Goal: Transaction & Acquisition: Purchase product/service

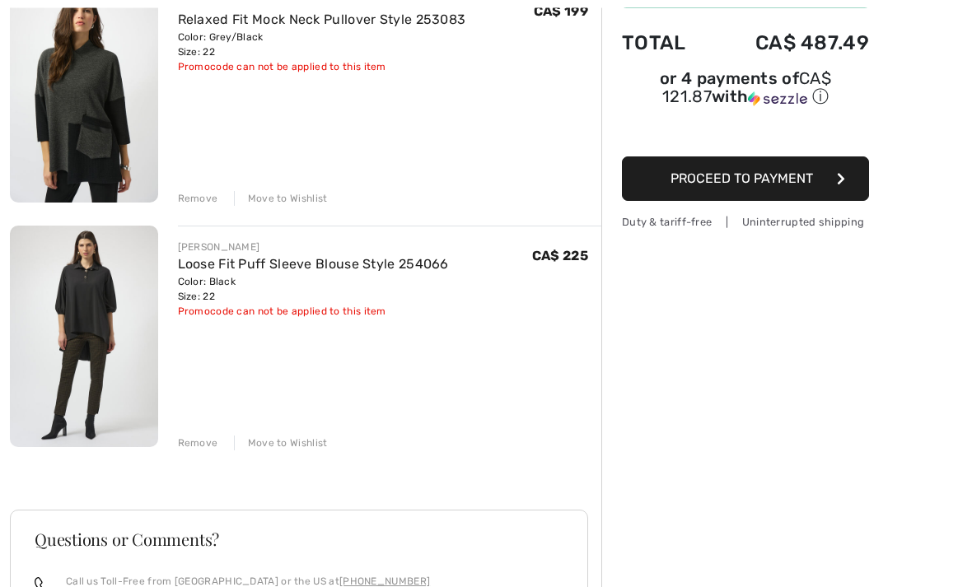
scroll to position [235, 0]
click at [94, 295] on img at bounding box center [84, 337] width 148 height 222
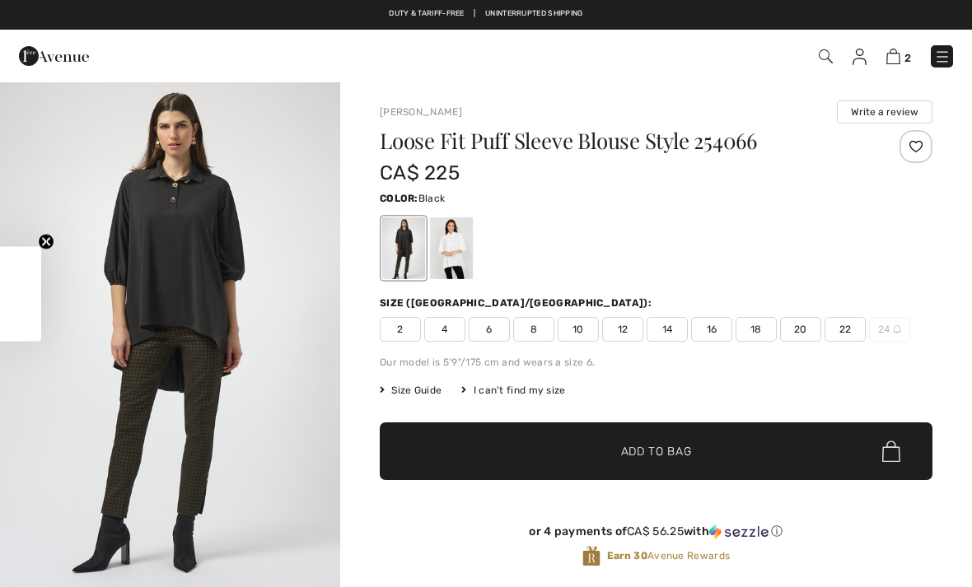
checkbox input "true"
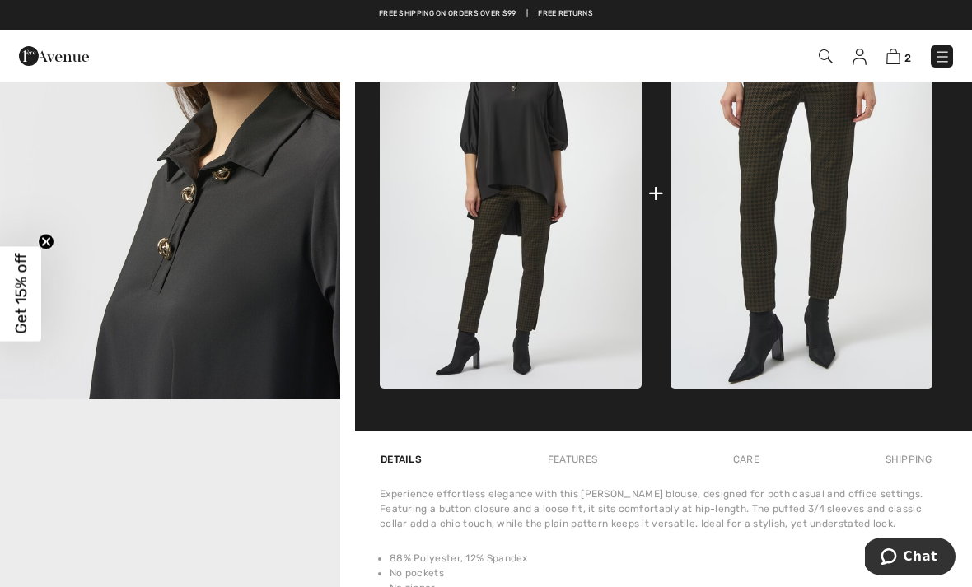
scroll to position [700, 0]
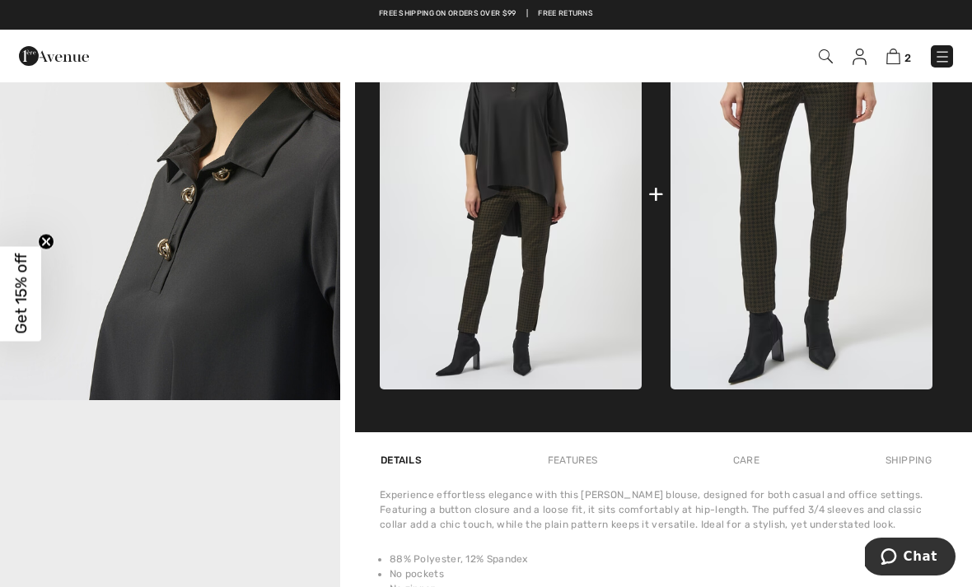
click at [661, 339] on div "+" at bounding box center [656, 194] width 553 height 392
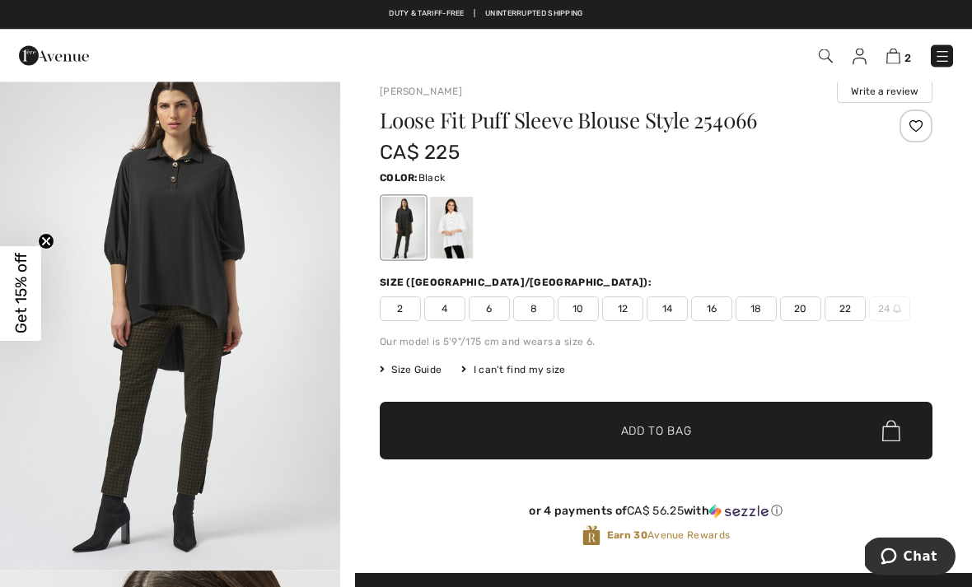
scroll to position [0, 0]
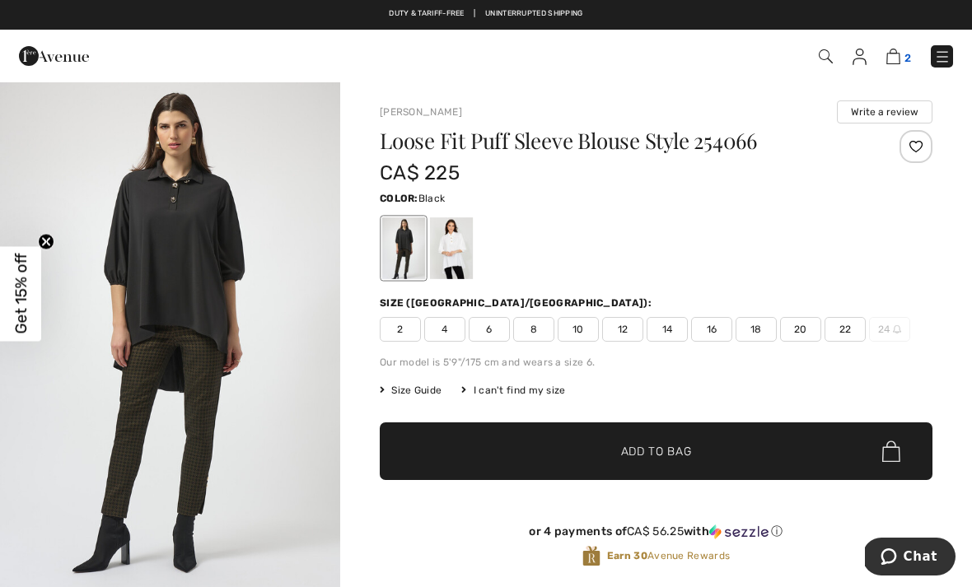
click at [900, 56] on img at bounding box center [893, 57] width 14 height 16
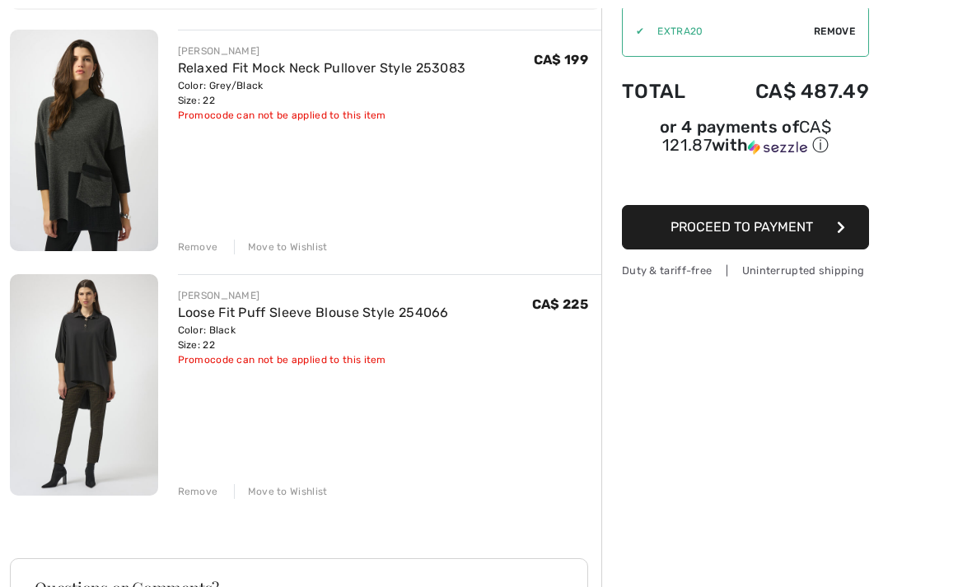
scroll to position [187, 0]
click at [198, 245] on div "Remove" at bounding box center [198, 246] width 40 height 15
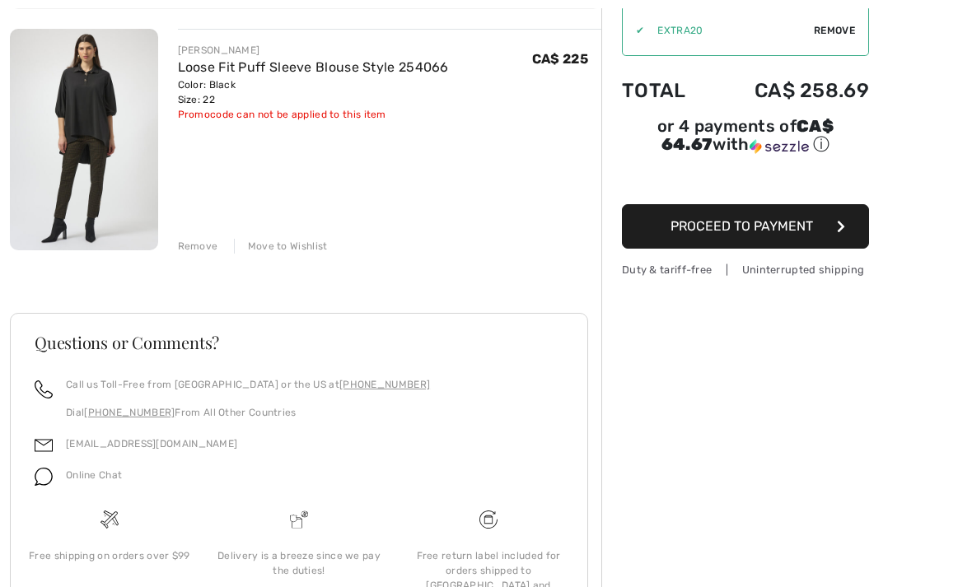
click at [205, 252] on div "Remove" at bounding box center [198, 246] width 40 height 15
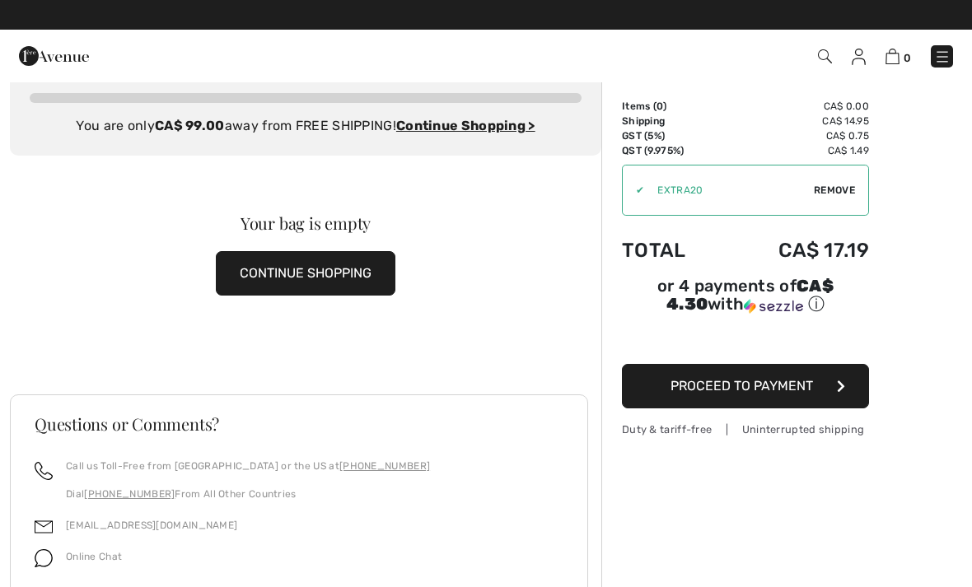
scroll to position [0, 0]
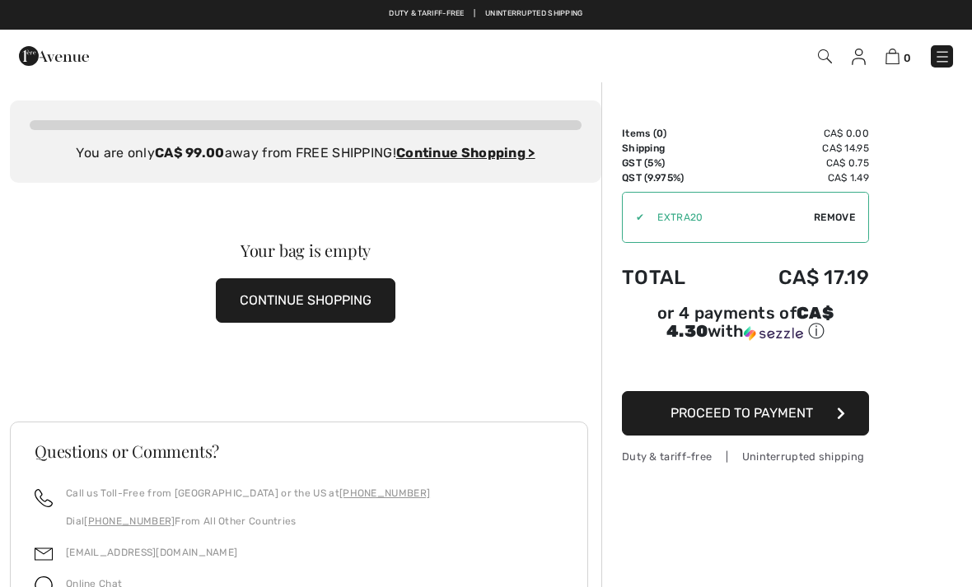
click at [306, 298] on button "CONTINUE SHOPPING" at bounding box center [306, 300] width 180 height 44
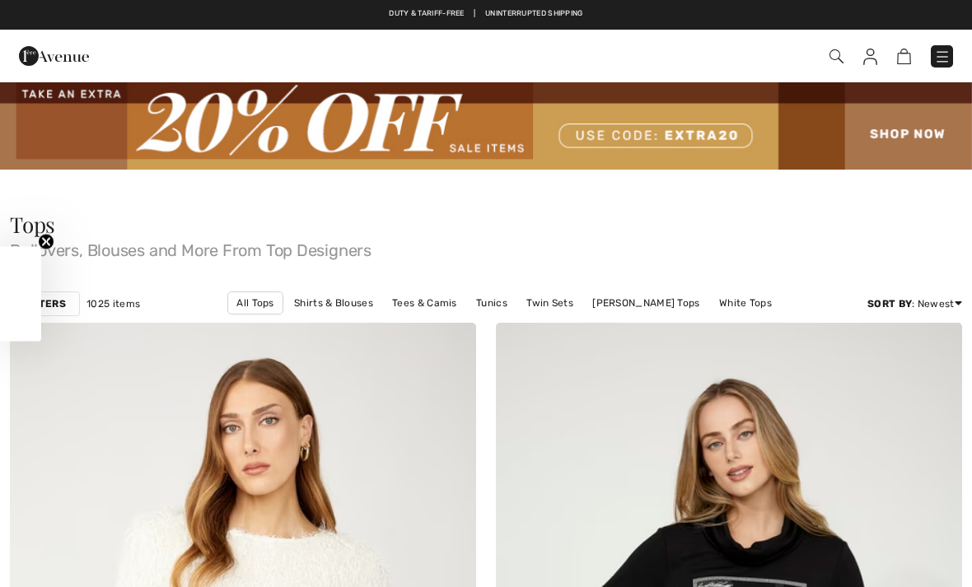
checkbox input "true"
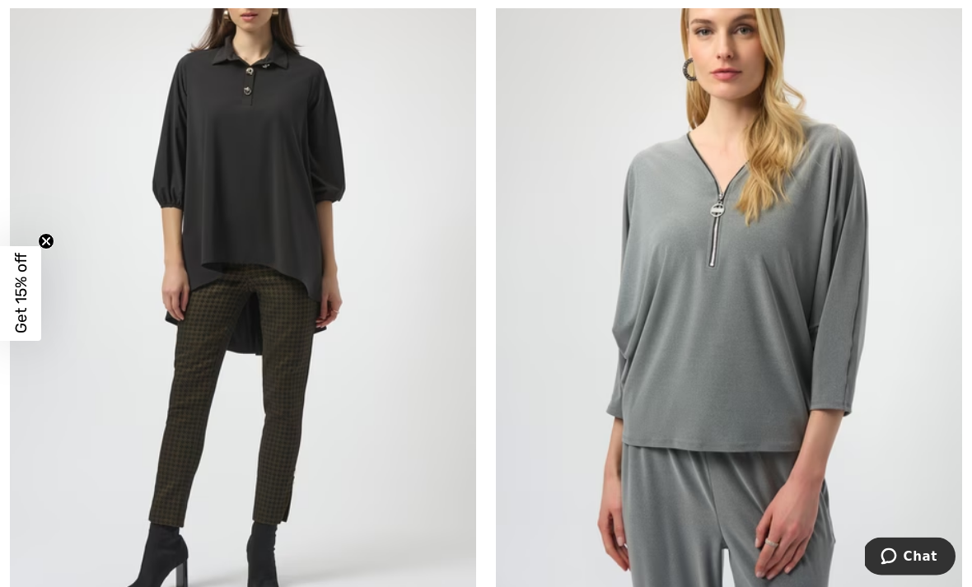
scroll to position [8399, 0]
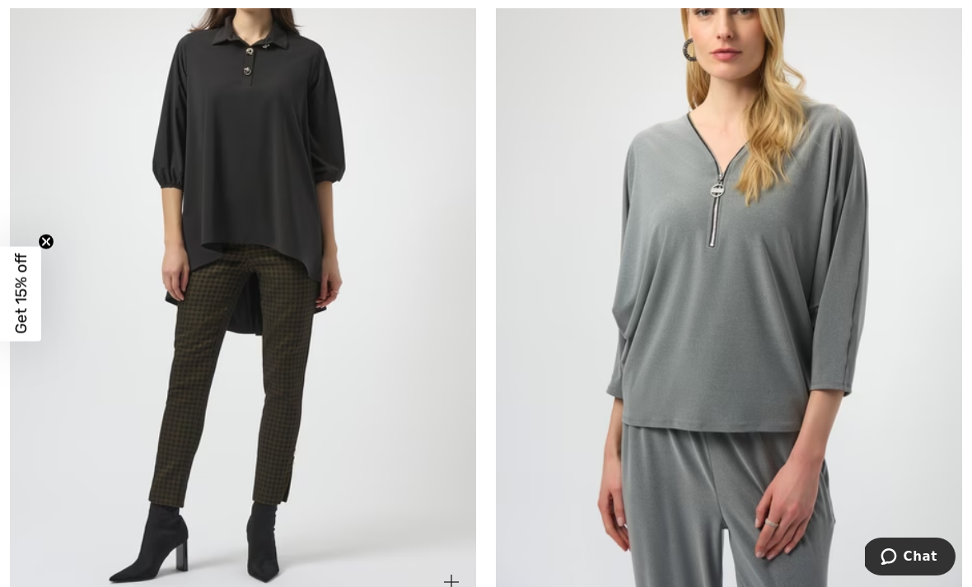
click at [334, 270] on img at bounding box center [243, 257] width 466 height 699
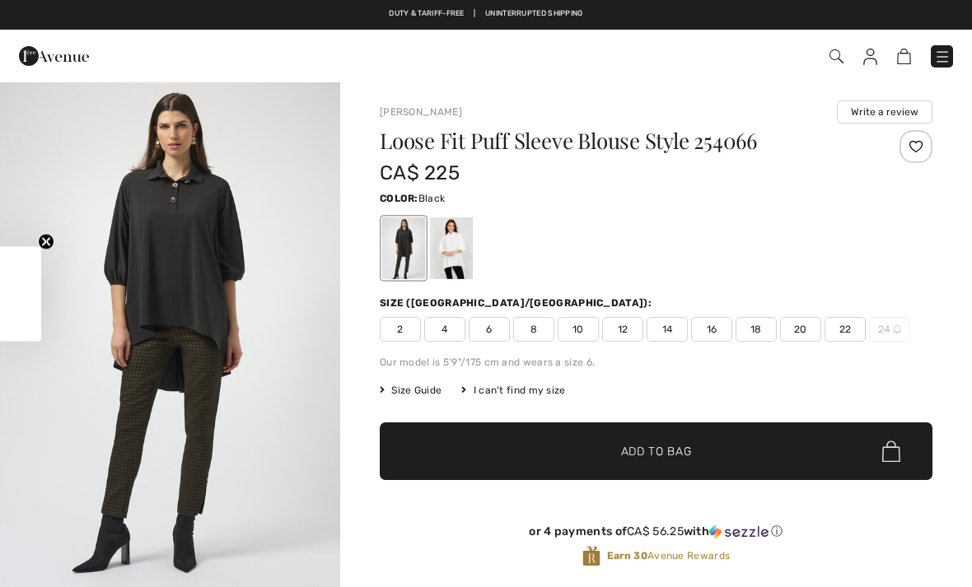
checkbox input "true"
click at [847, 318] on span "22" at bounding box center [844, 329] width 41 height 25
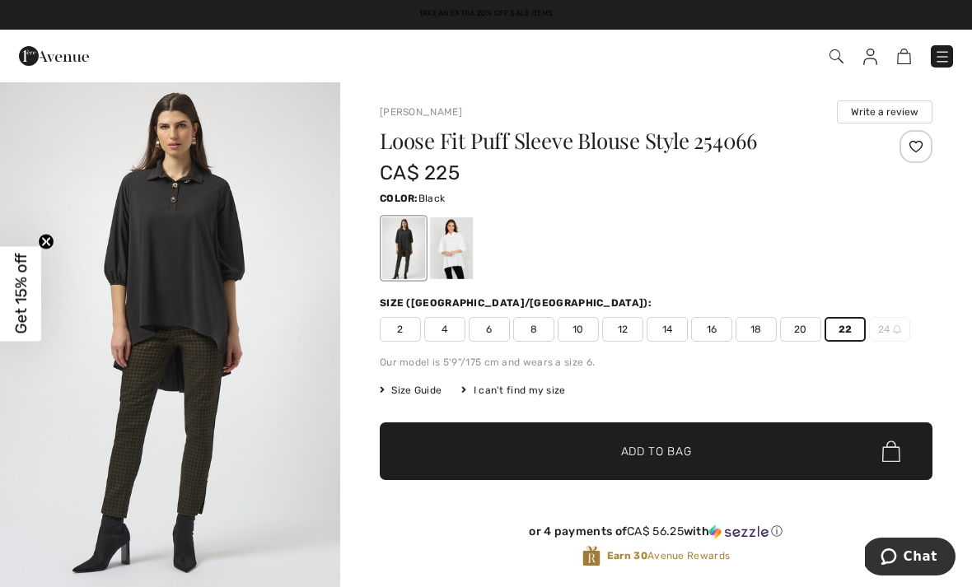
click at [670, 457] on span "Add to Bag" at bounding box center [656, 451] width 71 height 17
click at [900, 53] on img at bounding box center [895, 57] width 14 height 16
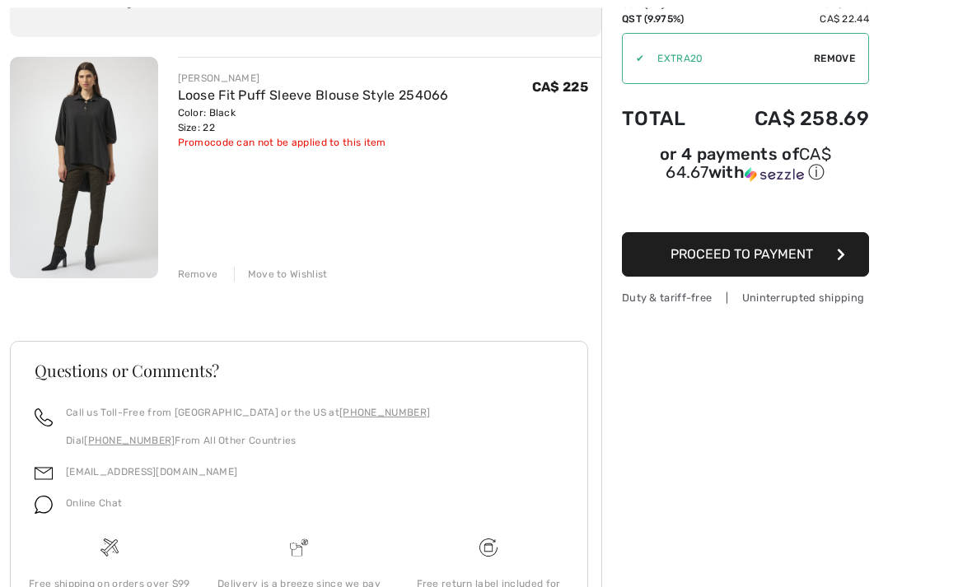
scroll to position [159, 0]
click at [731, 256] on span "Proceed to Payment" at bounding box center [741, 254] width 142 height 16
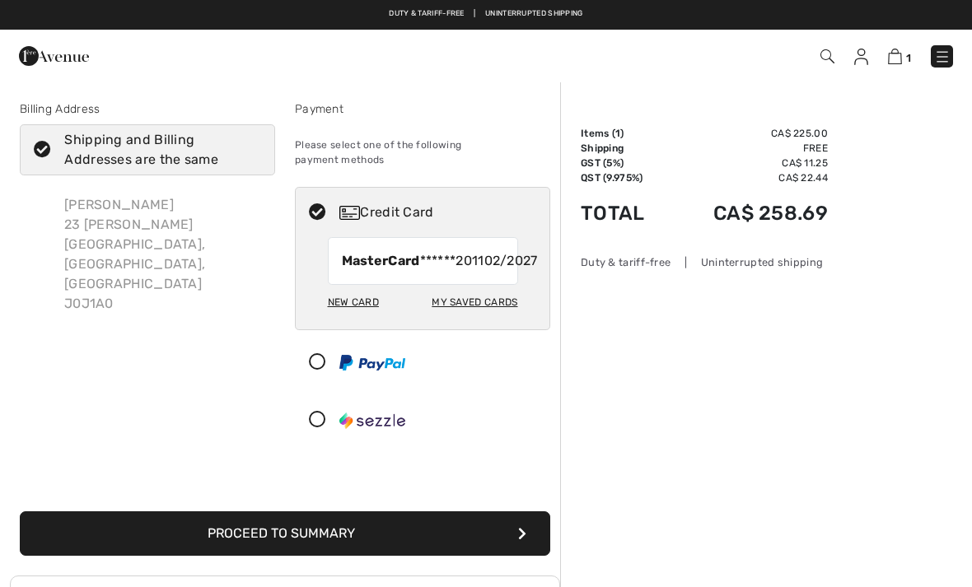
click at [362, 299] on div "New Card" at bounding box center [353, 302] width 51 height 28
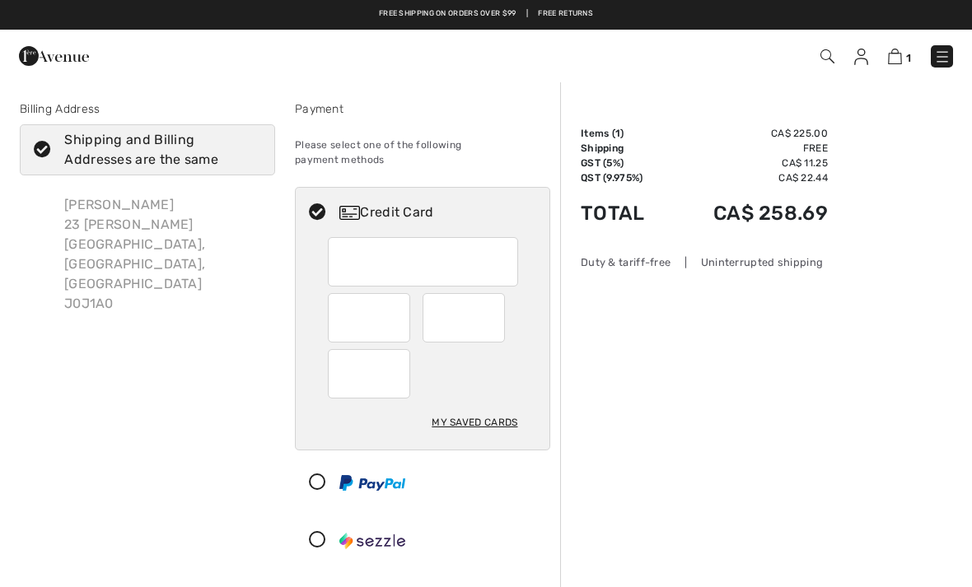
click at [338, 245] on div at bounding box center [423, 261] width 190 height 49
click at [336, 238] on div at bounding box center [423, 261] width 190 height 49
click at [339, 359] on div at bounding box center [369, 373] width 82 height 49
radio input "true"
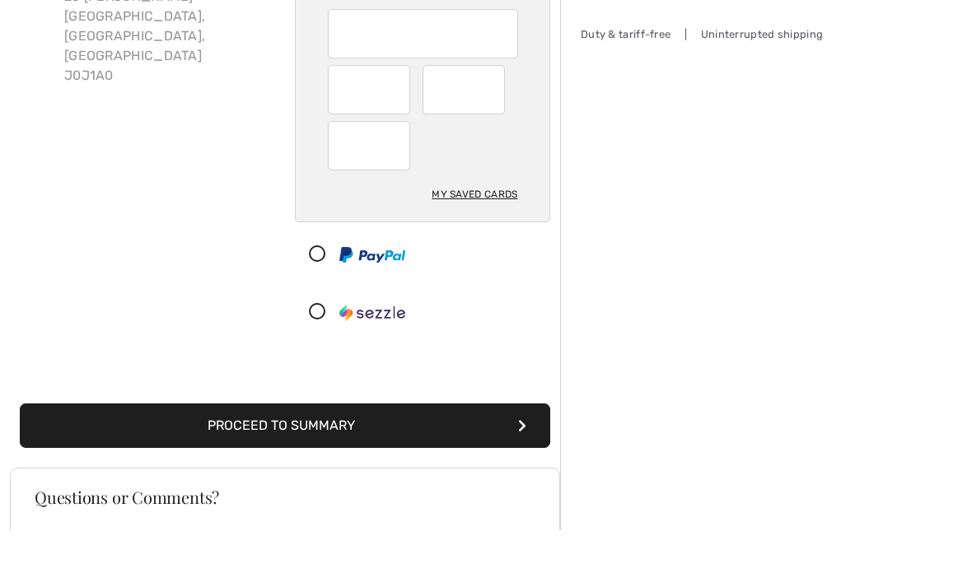
scroll to position [202, 0]
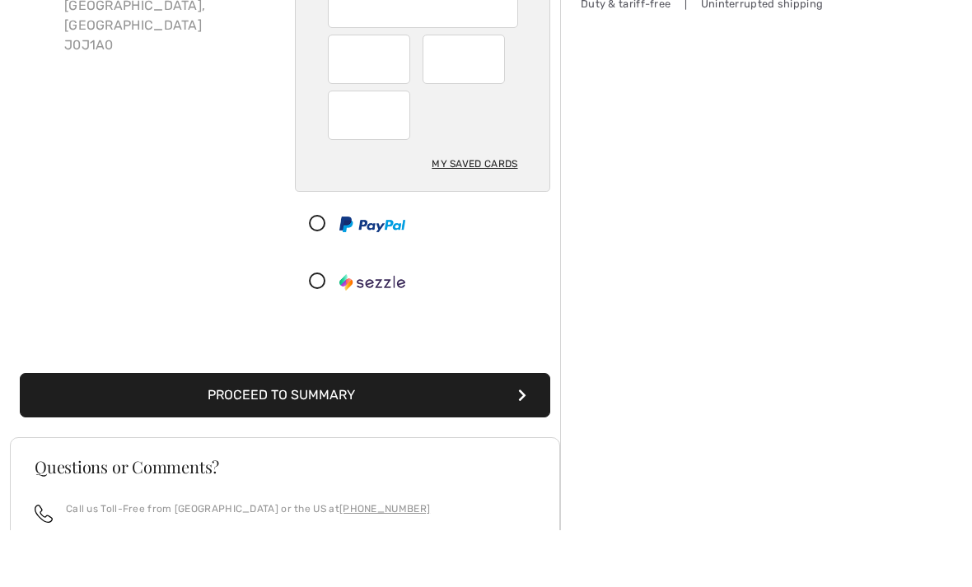
click at [285, 430] on button "Proceed to Summary" at bounding box center [285, 452] width 530 height 44
click at [287, 430] on button "Proceed to Summary" at bounding box center [285, 452] width 530 height 44
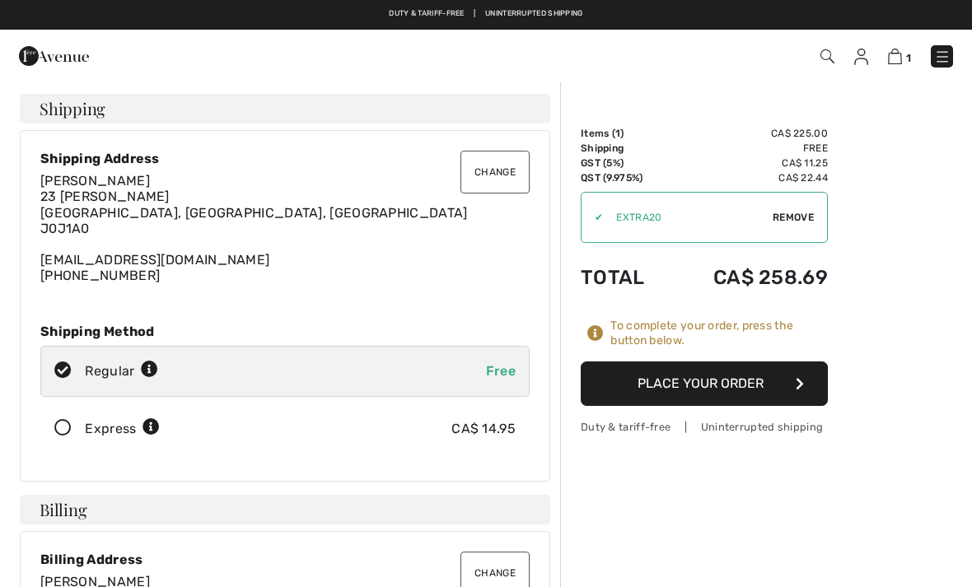
checkbox input "true"
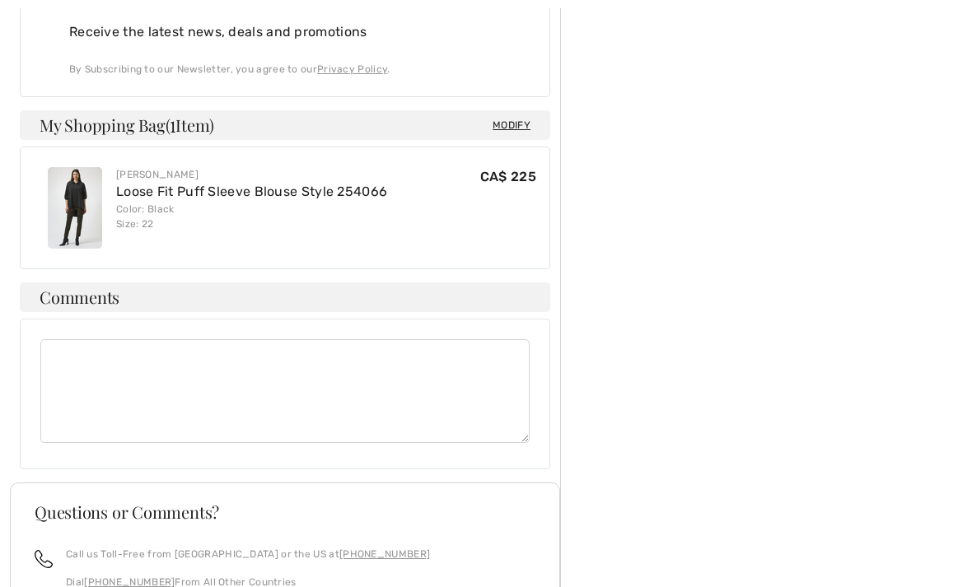
scroll to position [876, 0]
click at [63, 340] on textarea at bounding box center [284, 391] width 489 height 104
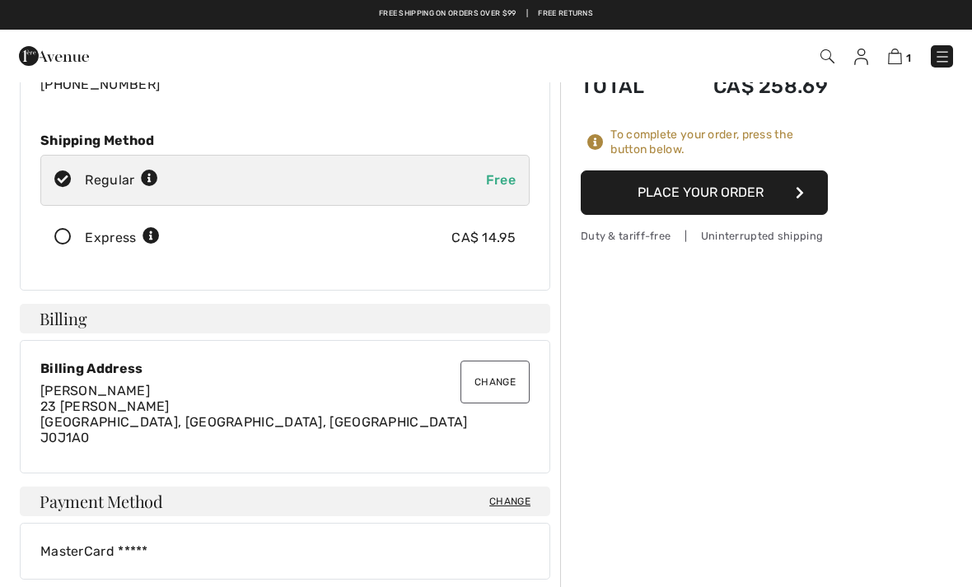
scroll to position [166, 0]
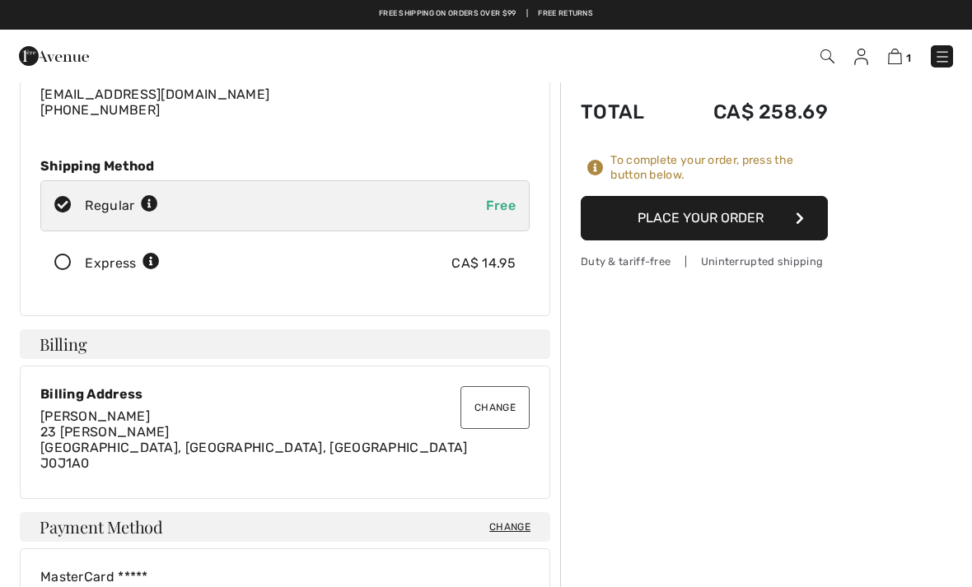
type textarea "Veillez SVP me faire parvenir cette commande à ma maison et non au bureau de po…"
click at [703, 218] on button "Place Your Order" at bounding box center [704, 218] width 247 height 44
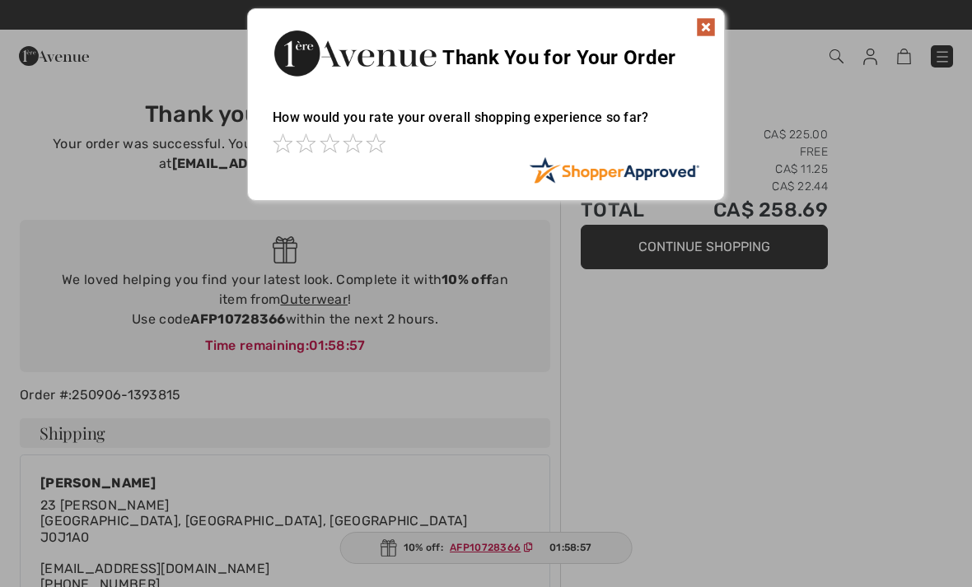
click at [708, 28] on img at bounding box center [706, 27] width 20 height 20
